Goal: Find specific page/section: Find specific page/section

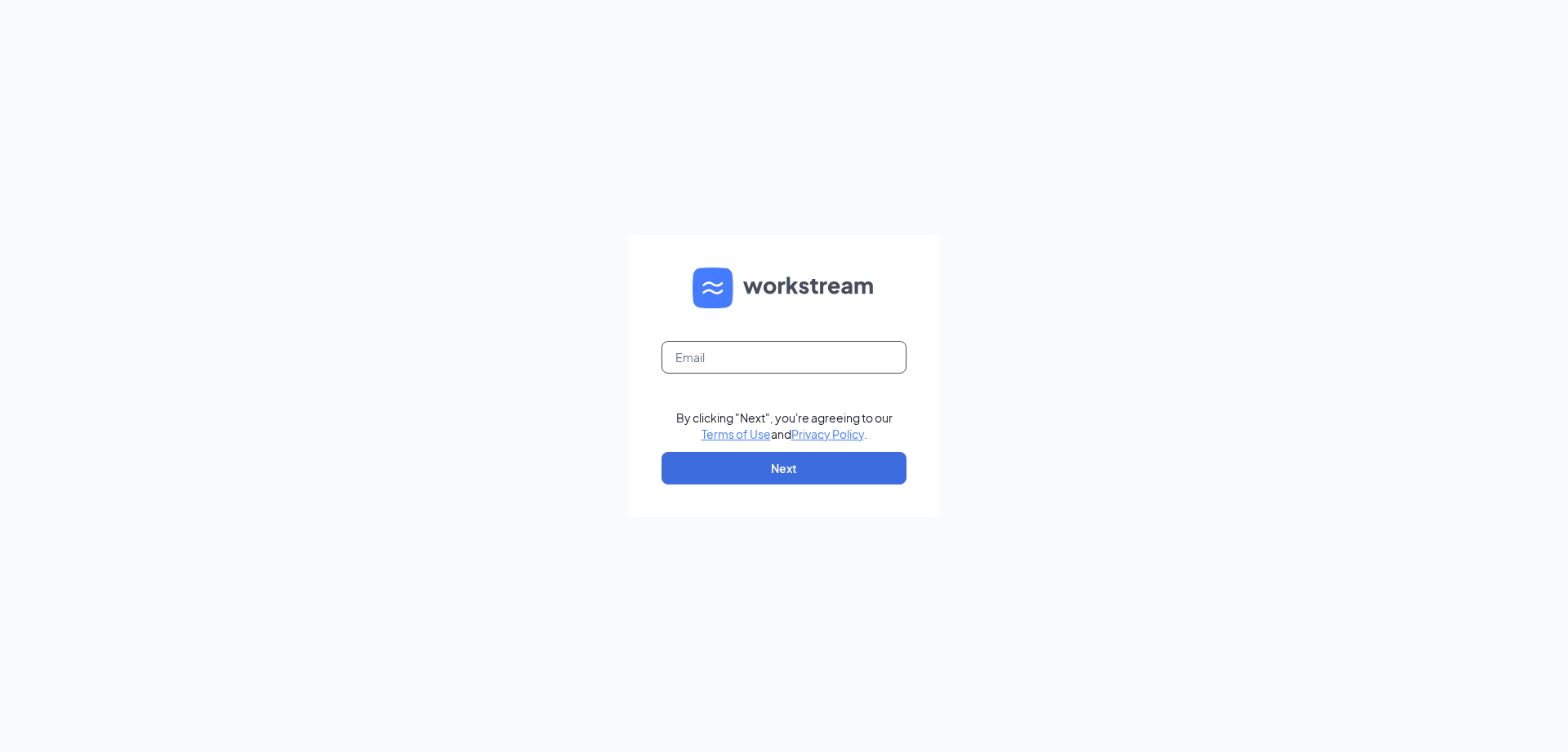
click at [824, 347] on input "text" at bounding box center [784, 357] width 245 height 33
type input "[EMAIL_ADDRESS][DOMAIN_NAME]"
click at [684, 483] on button "Next" at bounding box center [784, 468] width 245 height 33
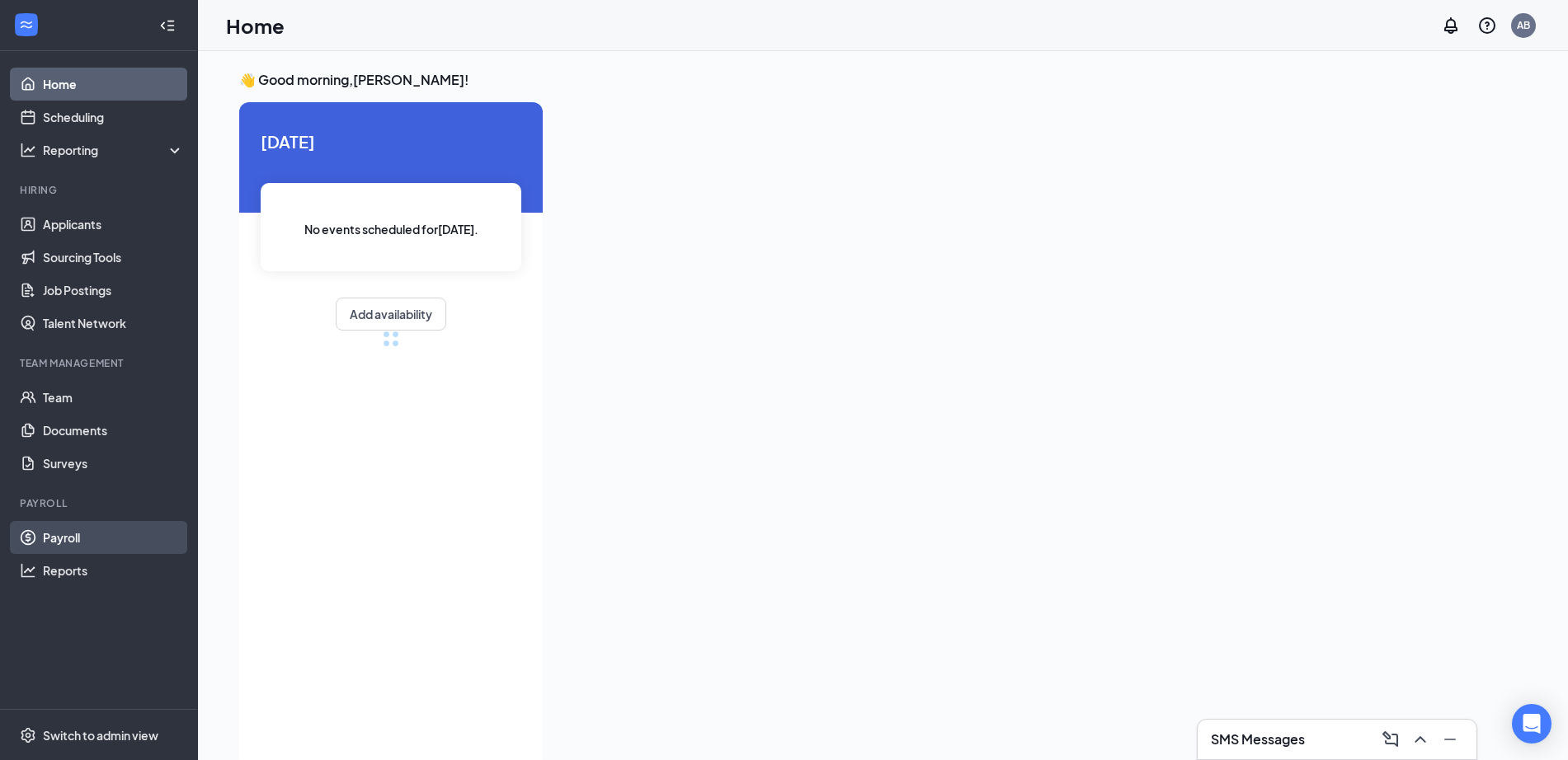
click at [105, 536] on link "Payroll" at bounding box center [113, 537] width 141 height 33
